Goal: Task Accomplishment & Management: Manage account settings

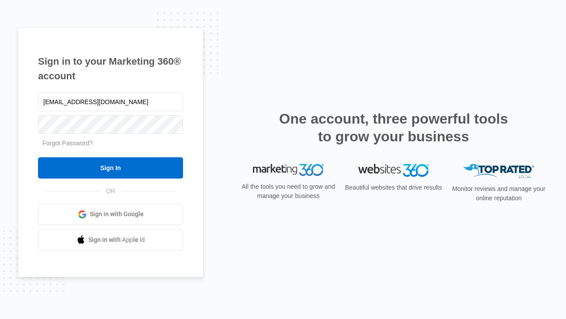
type input "dankie614@gmail.com"
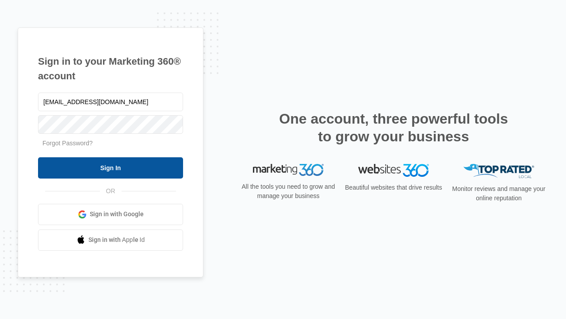
click at [111, 167] on input "Sign In" at bounding box center [110, 167] width 145 height 21
